Goal: Task Accomplishment & Management: Complete application form

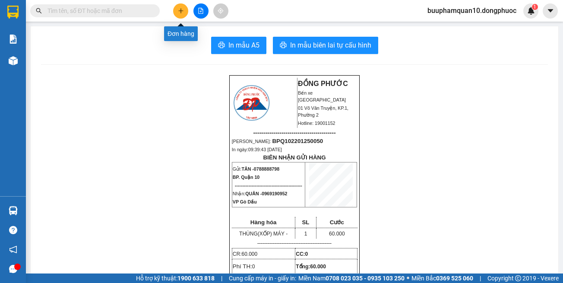
click at [183, 12] on icon "plus" at bounding box center [181, 11] width 6 height 6
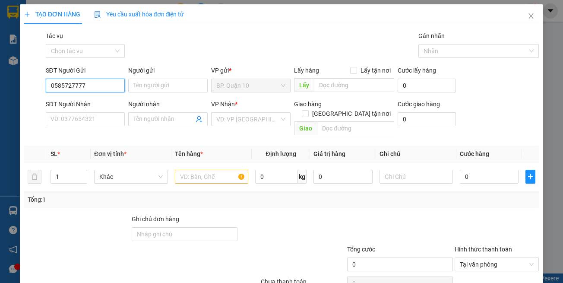
type input "0585727777"
click at [67, 96] on form "SĐT Người Gửi 0585727777 0585727777 Người gửi Tên người gửi VP gửi * BP. Quận 1…" at bounding box center [281, 102] width 515 height 73
click at [86, 86] on input "0585727777" at bounding box center [85, 86] width 79 height 14
click at [167, 88] on input "Người gửi" at bounding box center [167, 86] width 79 height 14
type input "d"
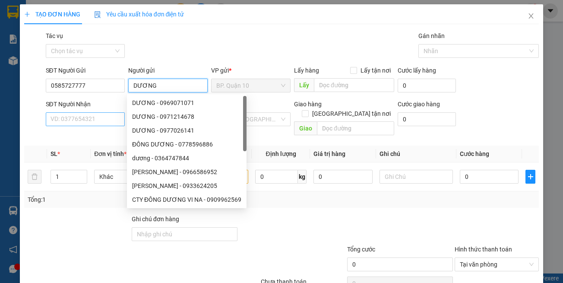
type input "DƯƠNG"
click at [93, 118] on input "SĐT Người Nhận" at bounding box center [85, 119] width 79 height 14
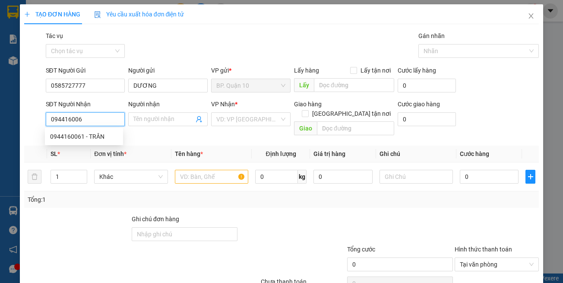
type input "0944160061"
click at [86, 136] on div "0944160061 - TRÂN" at bounding box center [84, 136] width 68 height 9
type input "TRÂN"
type input "30.000"
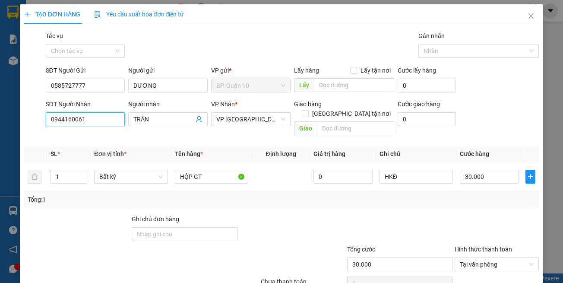
type input "0944160061"
click at [236, 145] on th "Tên hàng *" at bounding box center [211, 153] width 80 height 17
drag, startPoint x: 234, startPoint y: 191, endPoint x: 193, endPoint y: 176, distance: 43.7
click at [234, 195] on div "Tổng: 1" at bounding box center [282, 199] width 508 height 9
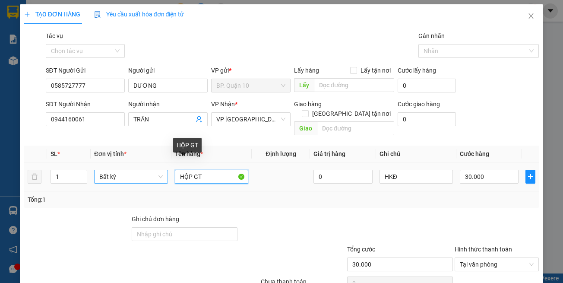
drag, startPoint x: 192, startPoint y: 168, endPoint x: 101, endPoint y: 166, distance: 90.7
click at [113, 169] on tr "1 Bất kỳ HỘP GT 0 HKĐ 30.000" at bounding box center [281, 176] width 515 height 29
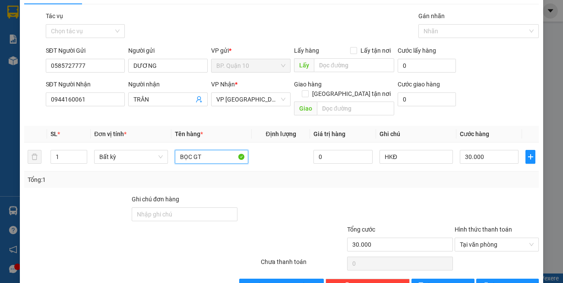
scroll to position [37, 0]
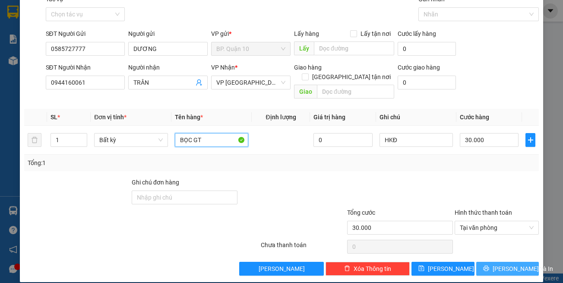
type input "BỌC GT"
drag, startPoint x: 517, startPoint y: 253, endPoint x: 512, endPoint y: 238, distance: 16.3
click at [517, 262] on button "[PERSON_NAME] và In" at bounding box center [507, 269] width 63 height 14
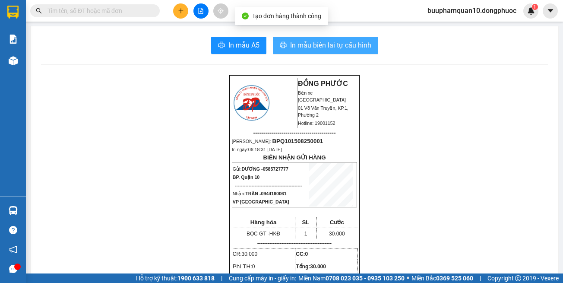
click at [299, 40] on span "In mẫu biên lai tự cấu hình" at bounding box center [330, 45] width 81 height 11
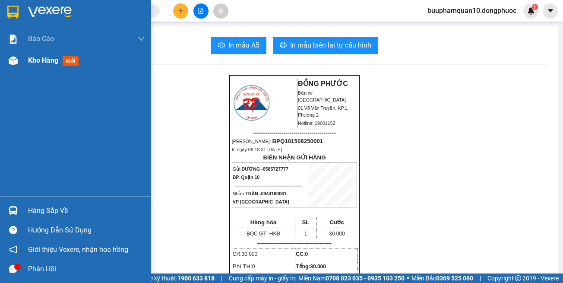
click at [55, 61] on span "Kho hàng" at bounding box center [43, 60] width 30 height 8
